Goal: Task Accomplishment & Management: Complete application form

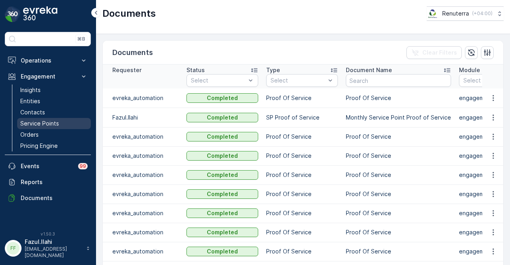
click at [51, 118] on link "Service Points" at bounding box center [54, 123] width 74 height 11
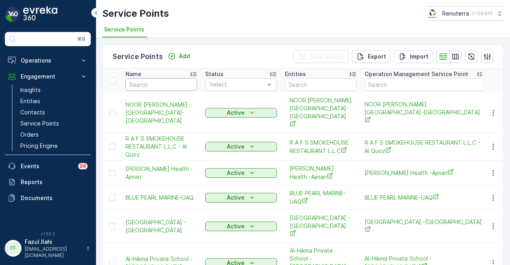
click at [166, 84] on input "text" at bounding box center [162, 84] width 72 height 13
type input "g&"
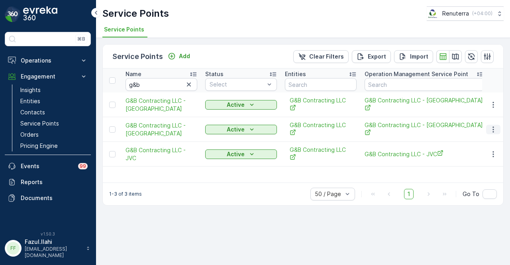
click at [494, 126] on icon "button" at bounding box center [493, 129] width 1 height 6
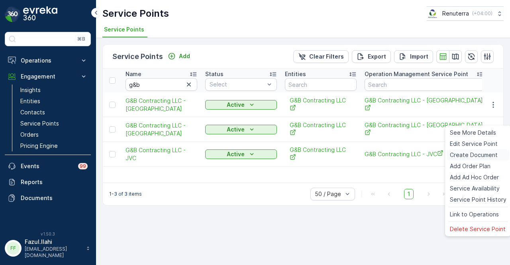
click at [490, 151] on span "Create Document" at bounding box center [474, 155] width 48 height 8
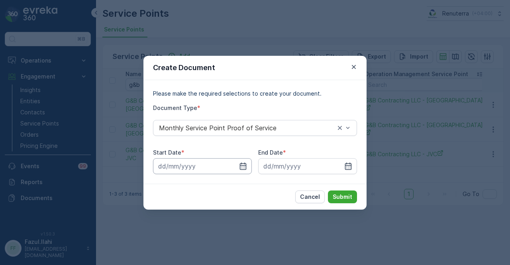
click at [238, 167] on input at bounding box center [202, 166] width 99 height 16
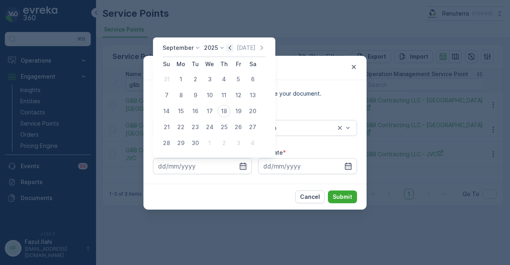
click at [226, 48] on icon "button" at bounding box center [230, 48] width 8 height 8
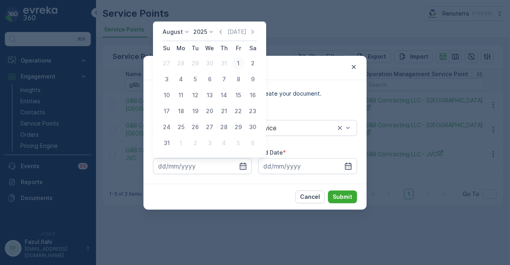
click at [241, 59] on div "1" at bounding box center [238, 63] width 13 height 13
type input "[DATE]"
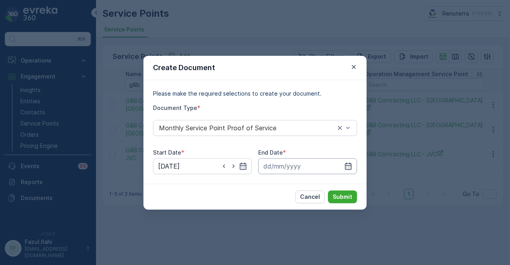
click at [348, 159] on input at bounding box center [307, 166] width 99 height 16
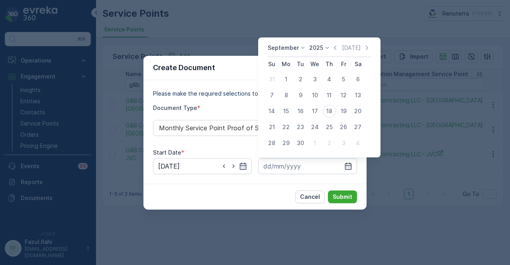
drag, startPoint x: 331, startPoint y: 49, endPoint x: 328, endPoint y: 54, distance: 6.1
click at [332, 49] on icon "button" at bounding box center [335, 48] width 8 height 8
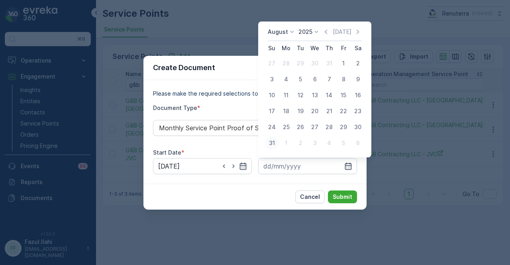
click at [277, 145] on div "31" at bounding box center [272, 143] width 13 height 13
type input "[DATE]"
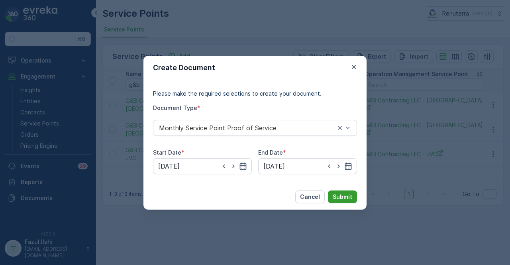
click at [347, 191] on button "Submit" at bounding box center [342, 197] width 29 height 13
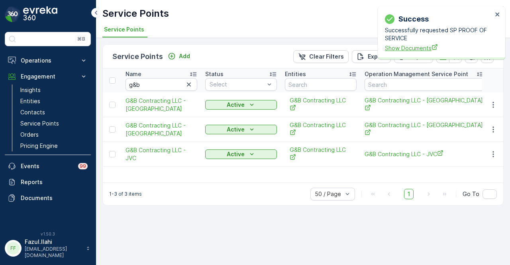
click at [409, 52] on span "Show Documents" at bounding box center [439, 48] width 108 height 8
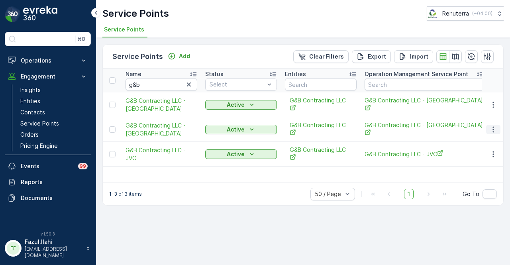
click at [494, 126] on icon "button" at bounding box center [494, 130] width 8 height 8
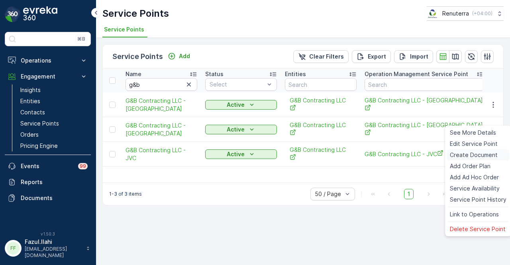
click at [487, 152] on span "Create Document" at bounding box center [474, 155] width 48 height 8
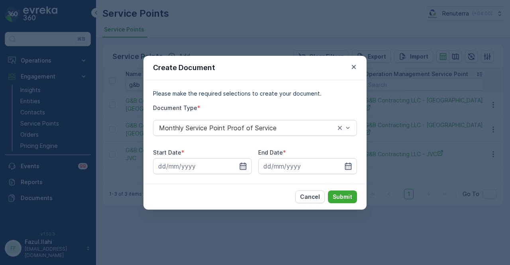
click at [244, 167] on icon "button" at bounding box center [243, 166] width 8 height 8
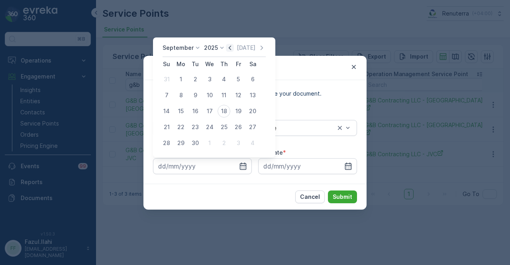
click at [232, 48] on icon "button" at bounding box center [230, 48] width 8 height 8
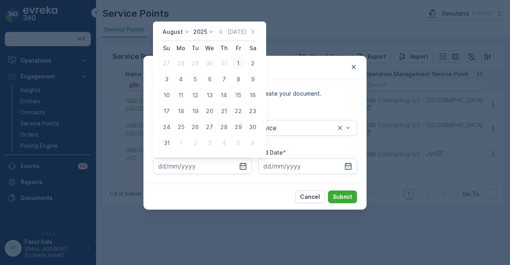
click at [238, 65] on div "1" at bounding box center [238, 63] width 13 height 13
type input "[DATE]"
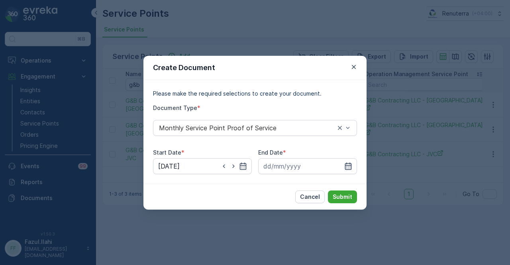
click at [346, 166] on icon "button" at bounding box center [348, 165] width 7 height 7
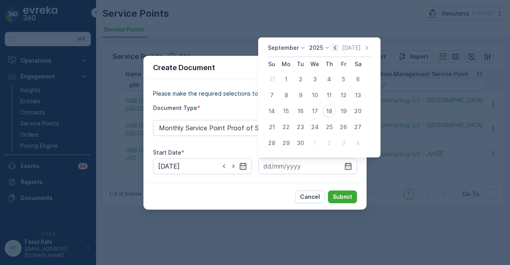
click at [332, 49] on icon "button" at bounding box center [335, 48] width 8 height 8
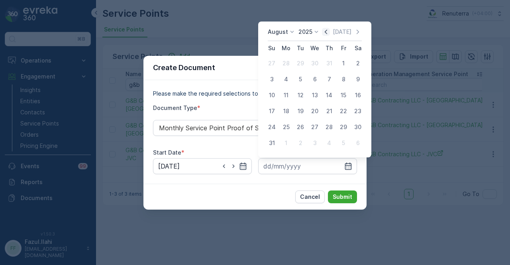
click at [327, 30] on icon "button" at bounding box center [326, 32] width 8 height 8
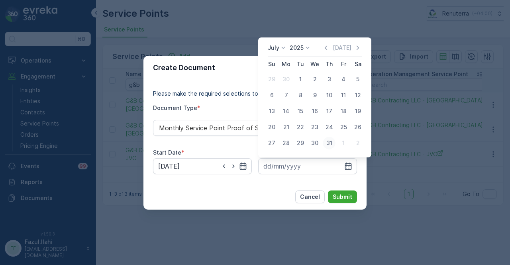
click at [325, 142] on div "31" at bounding box center [329, 143] width 13 height 13
type input "[DATE]"
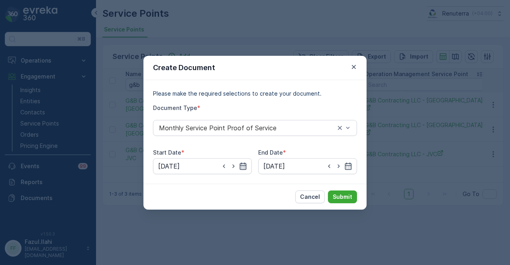
click at [242, 164] on icon "button" at bounding box center [243, 166] width 8 height 8
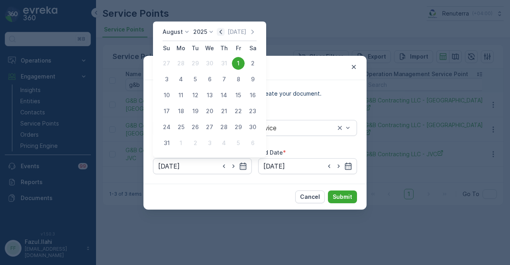
click at [225, 31] on icon "button" at bounding box center [221, 32] width 8 height 8
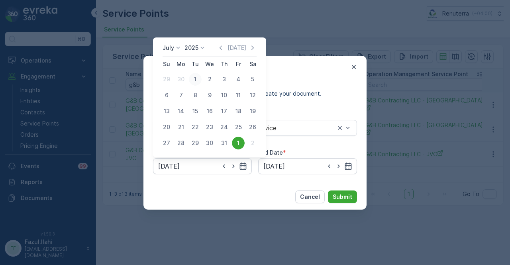
click at [198, 81] on div "1" at bounding box center [195, 79] width 13 height 13
type input "[DATE]"
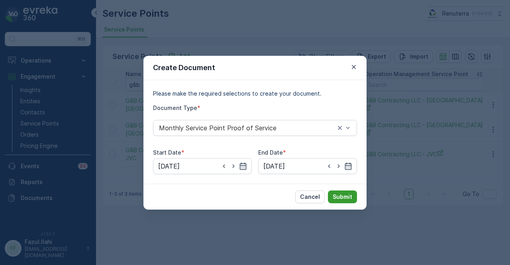
click at [348, 195] on p "Submit" at bounding box center [343, 197] width 20 height 8
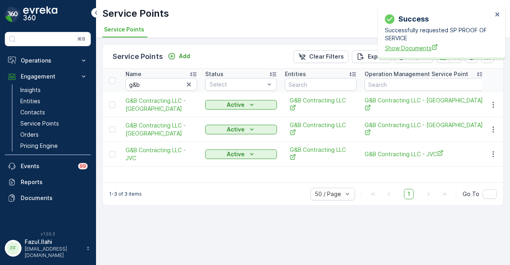
click at [411, 47] on span "Show Documents" at bounding box center [439, 48] width 108 height 8
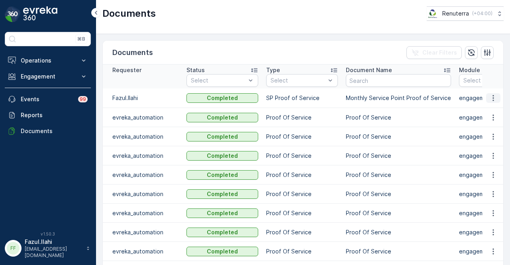
click at [490, 99] on icon "button" at bounding box center [494, 98] width 8 height 8
click at [487, 112] on span "See Details" at bounding box center [491, 109] width 31 height 8
click at [491, 100] on icon "button" at bounding box center [494, 98] width 8 height 8
click at [490, 115] on ul "See Details" at bounding box center [491, 109] width 40 height 14
click at [490, 112] on span "See Details" at bounding box center [491, 109] width 31 height 8
